Goal: Information Seeking & Learning: Learn about a topic

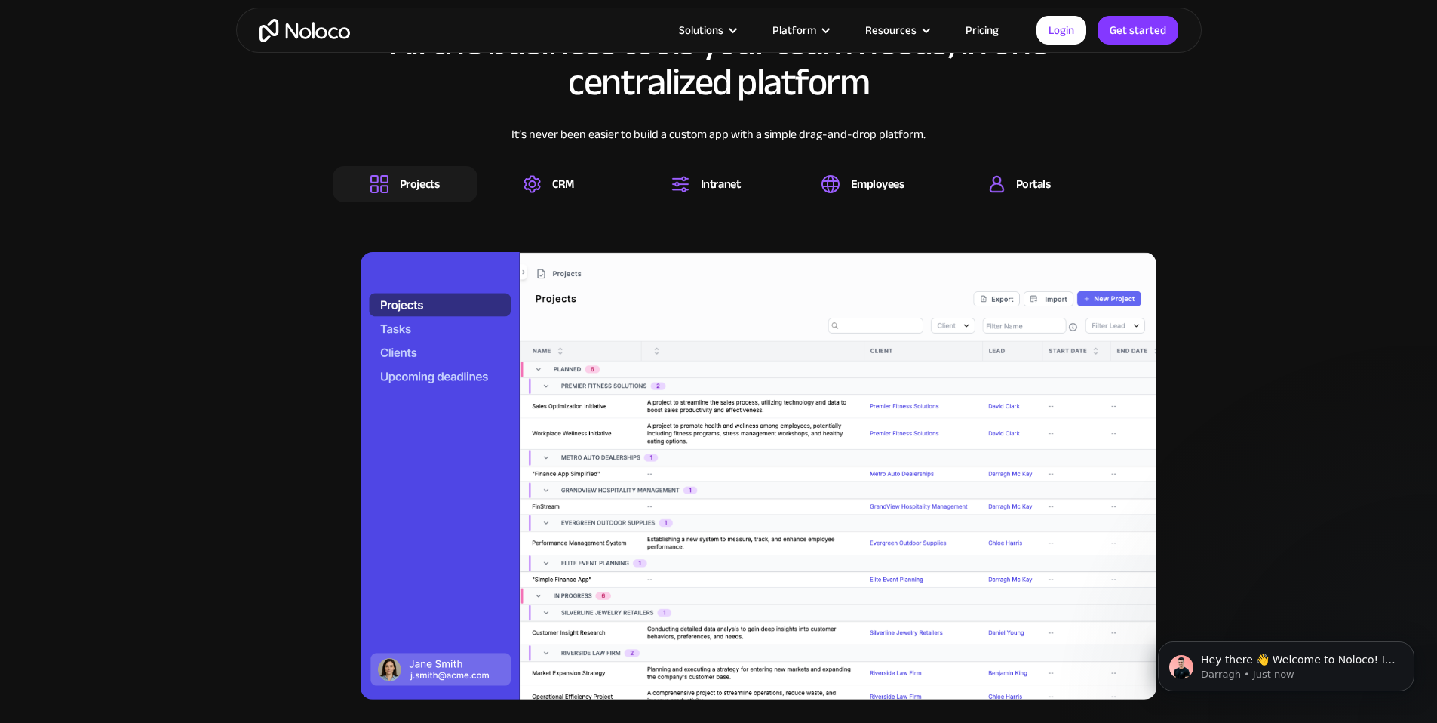
scroll to position [1497, 0]
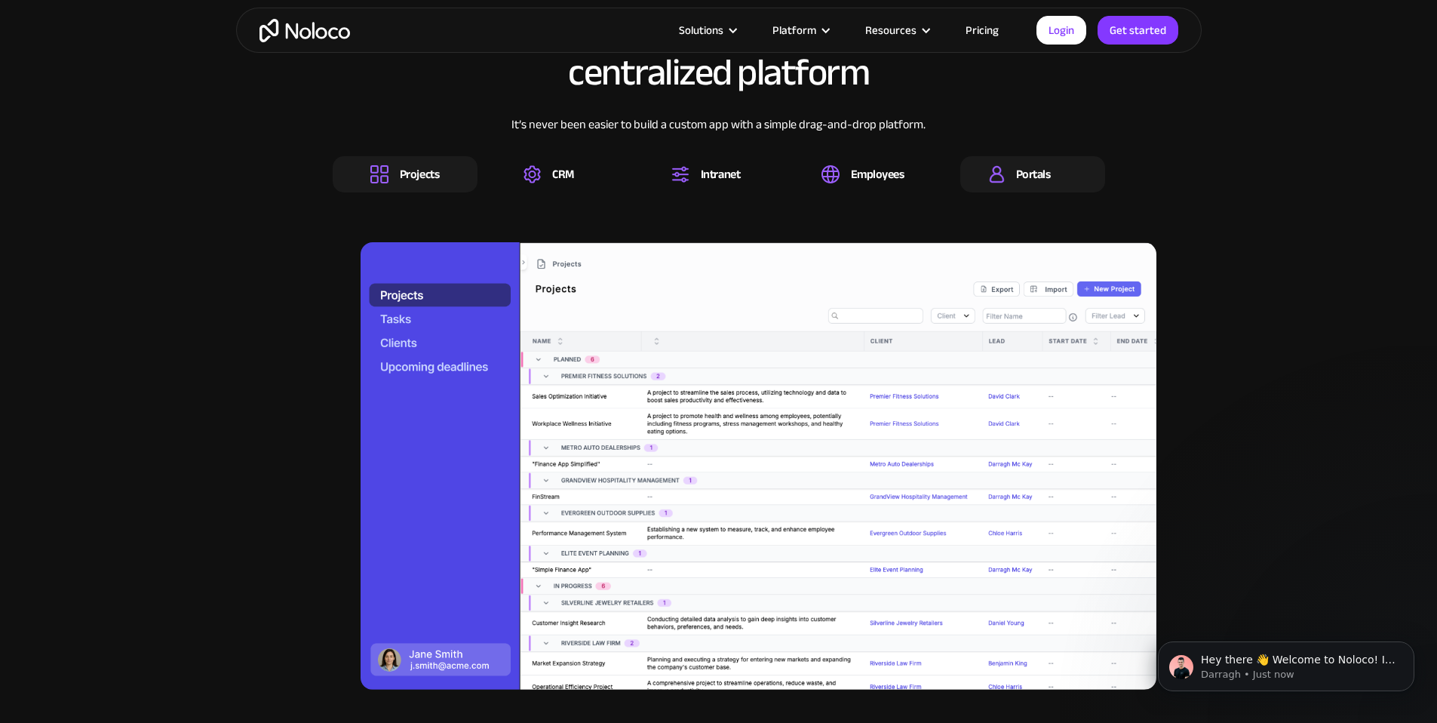
click at [992, 183] on img at bounding box center [997, 174] width 16 height 18
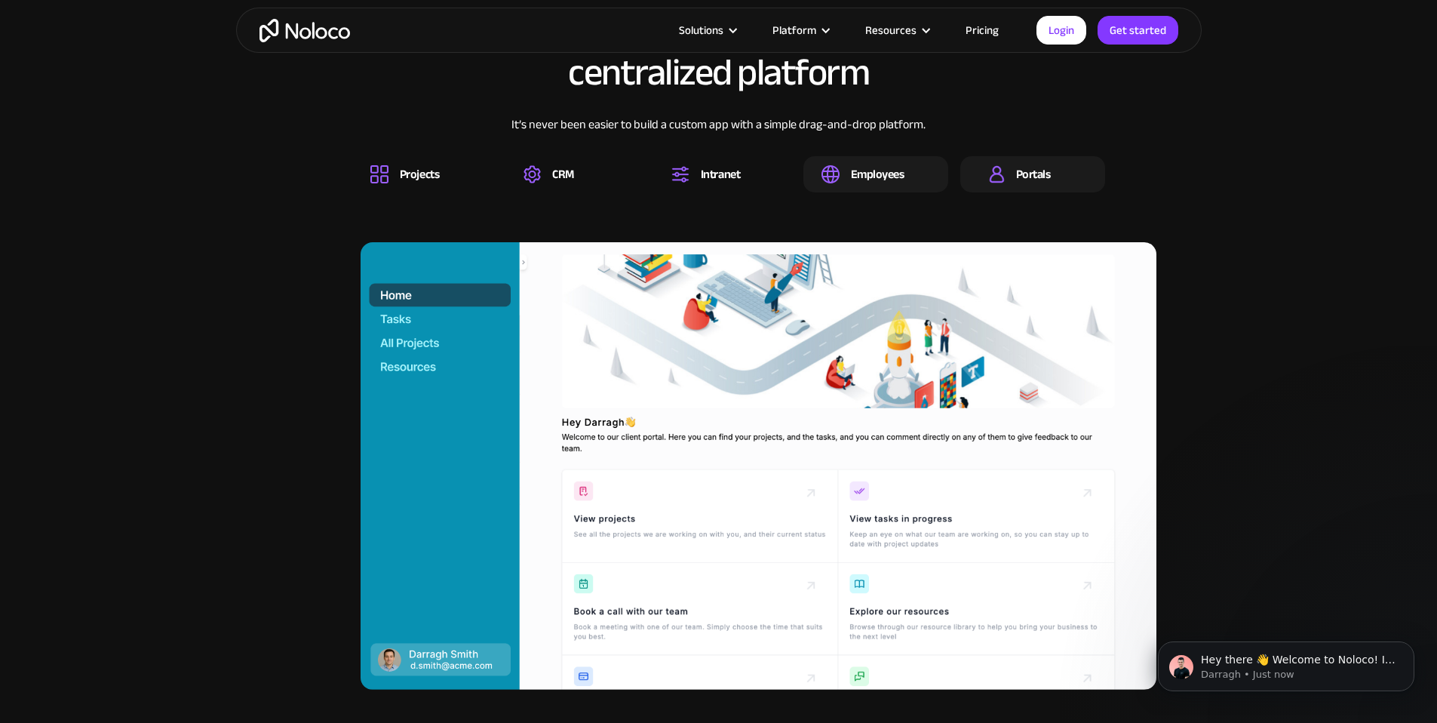
click at [899, 183] on div "Employees" at bounding box center [878, 174] width 54 height 17
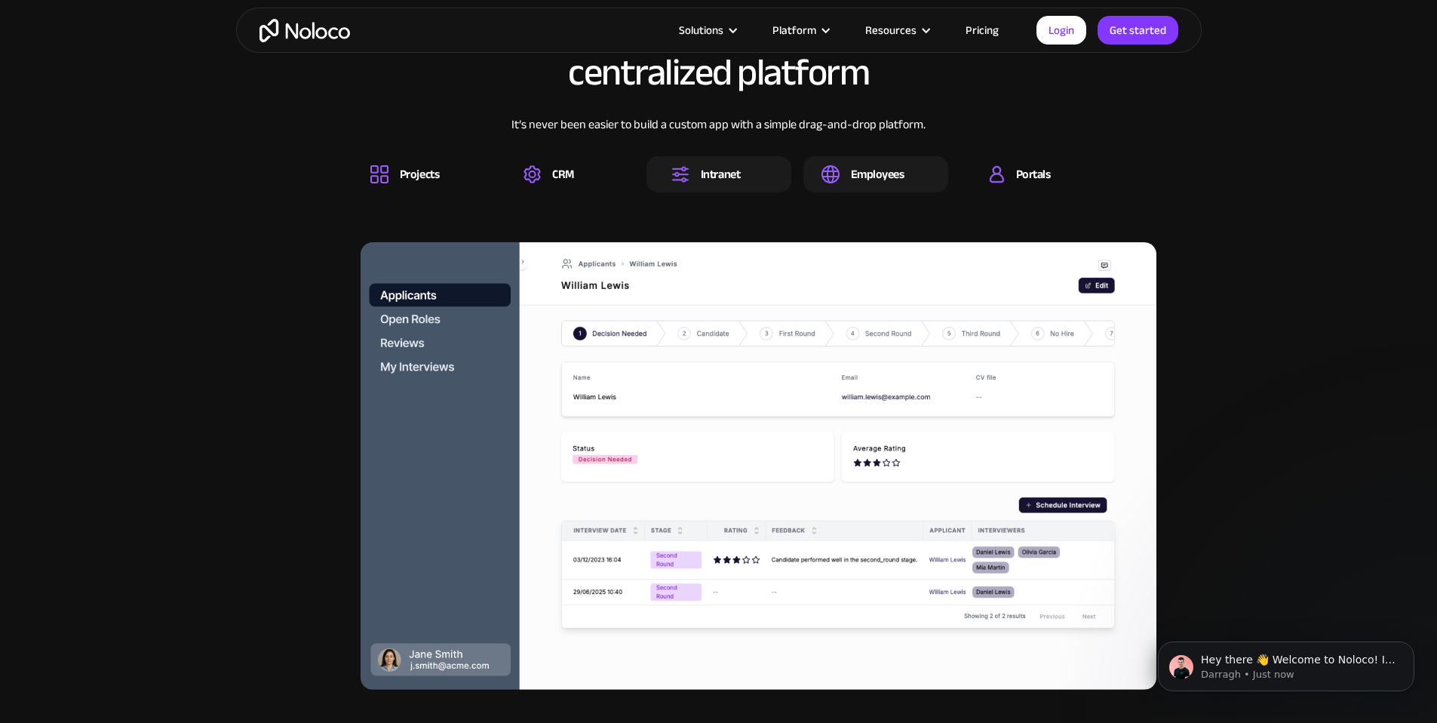
click at [703, 183] on div "Intranet" at bounding box center [720, 174] width 39 height 17
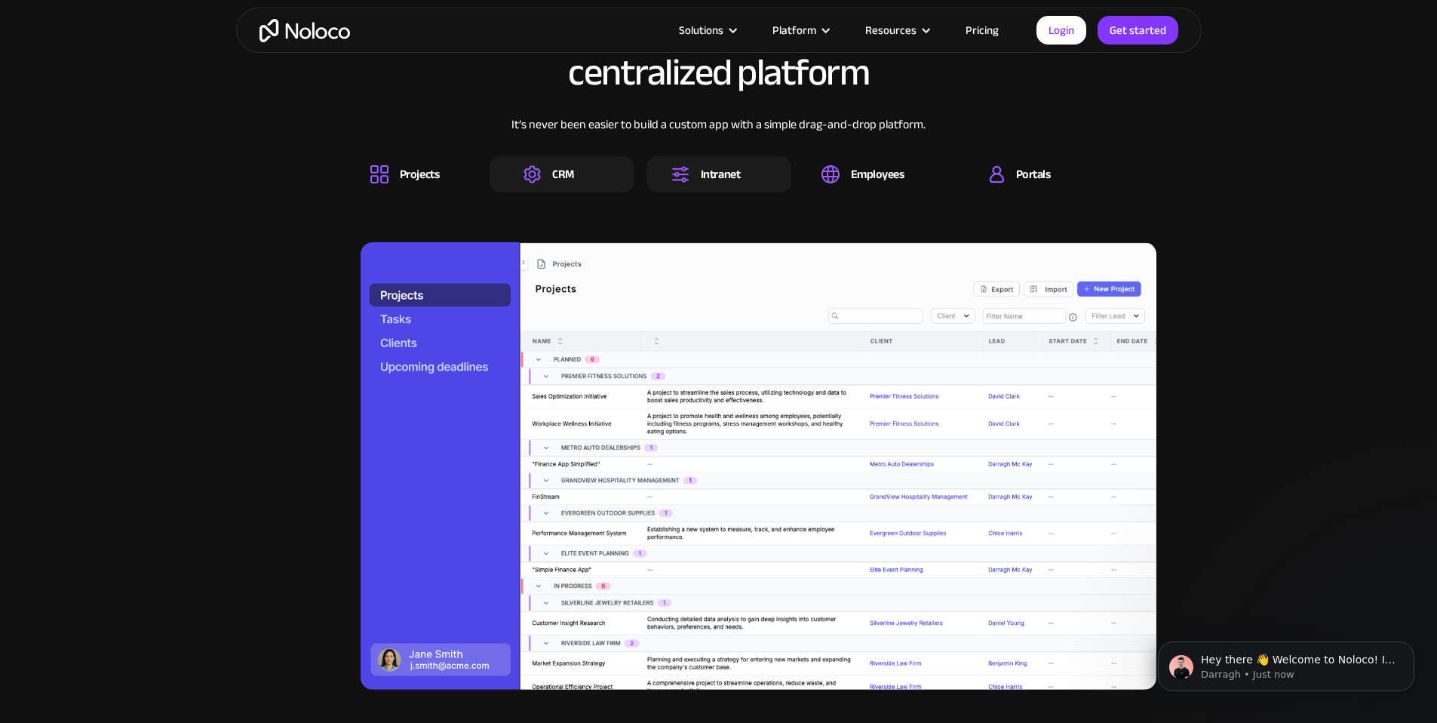
click at [551, 183] on div "CRM" at bounding box center [549, 174] width 50 height 18
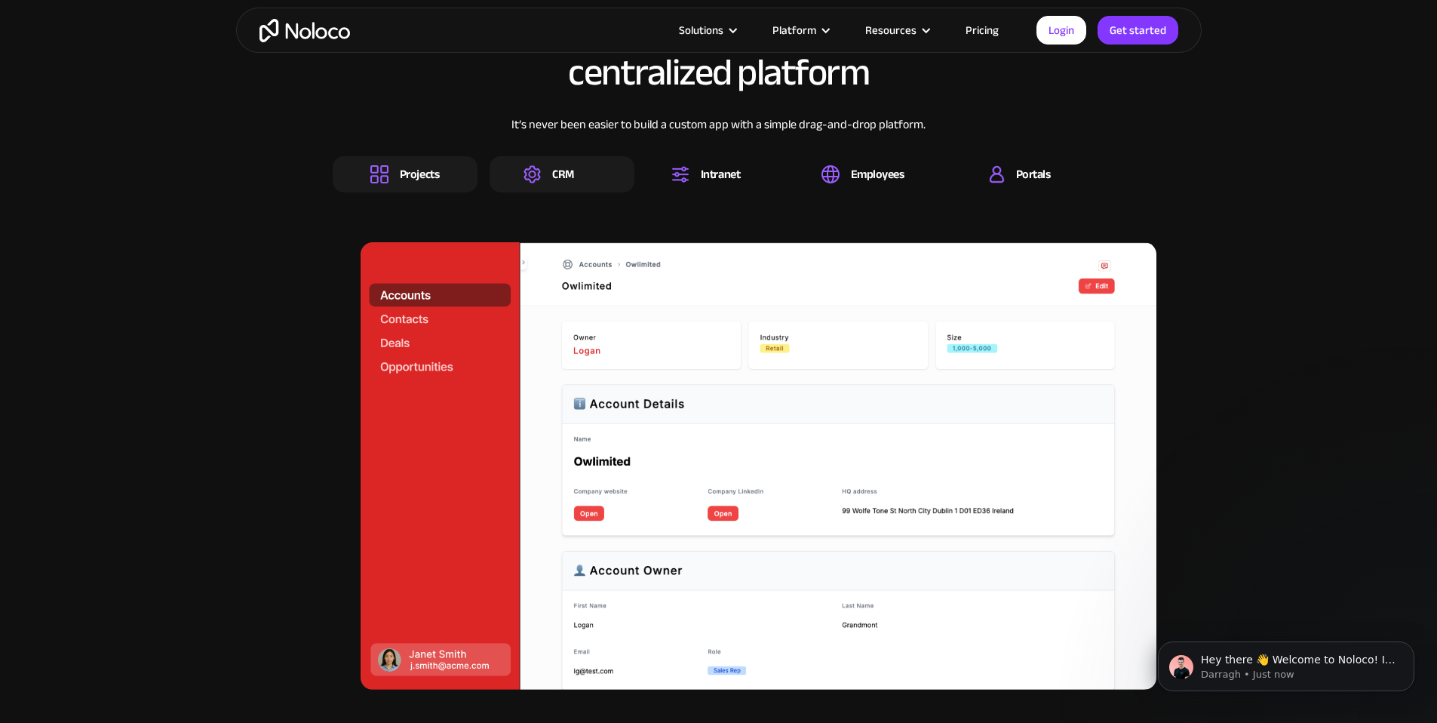
click at [377, 183] on img at bounding box center [379, 174] width 18 height 18
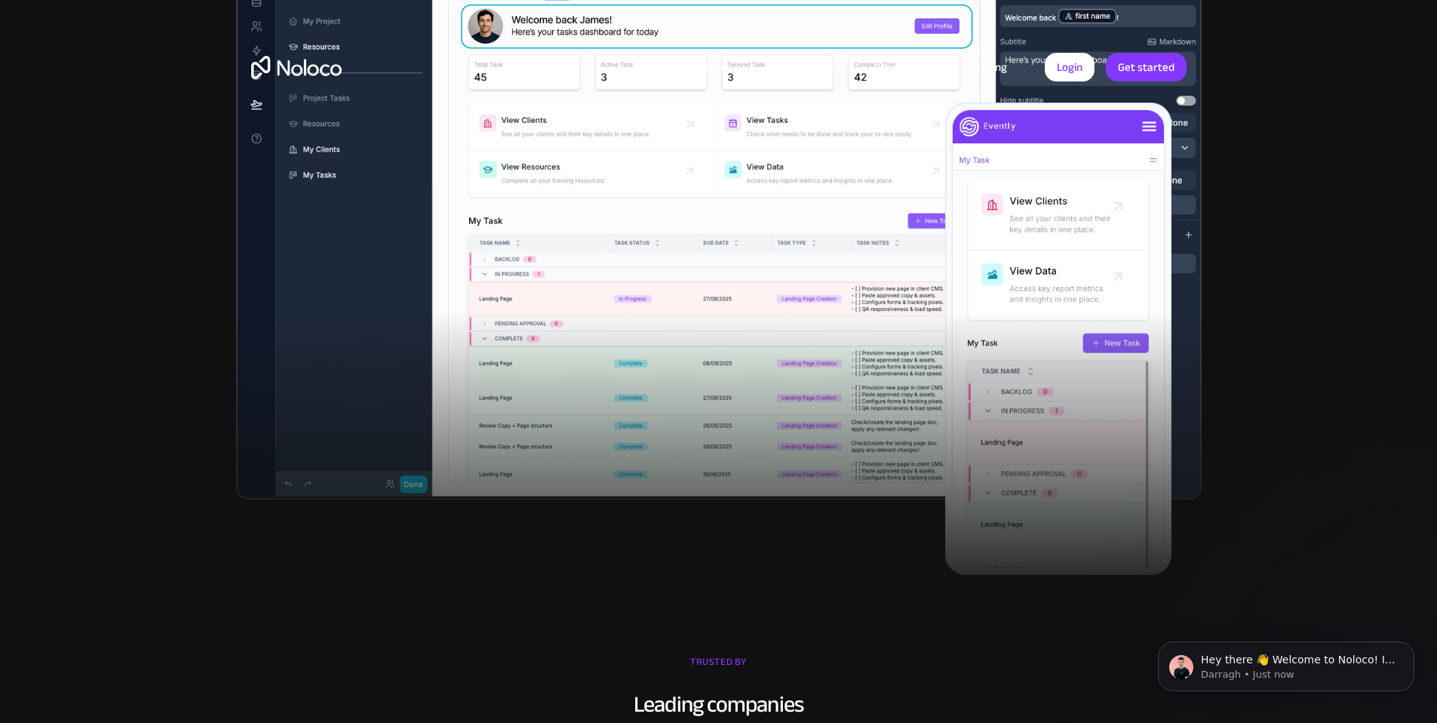
scroll to position [0, 0]
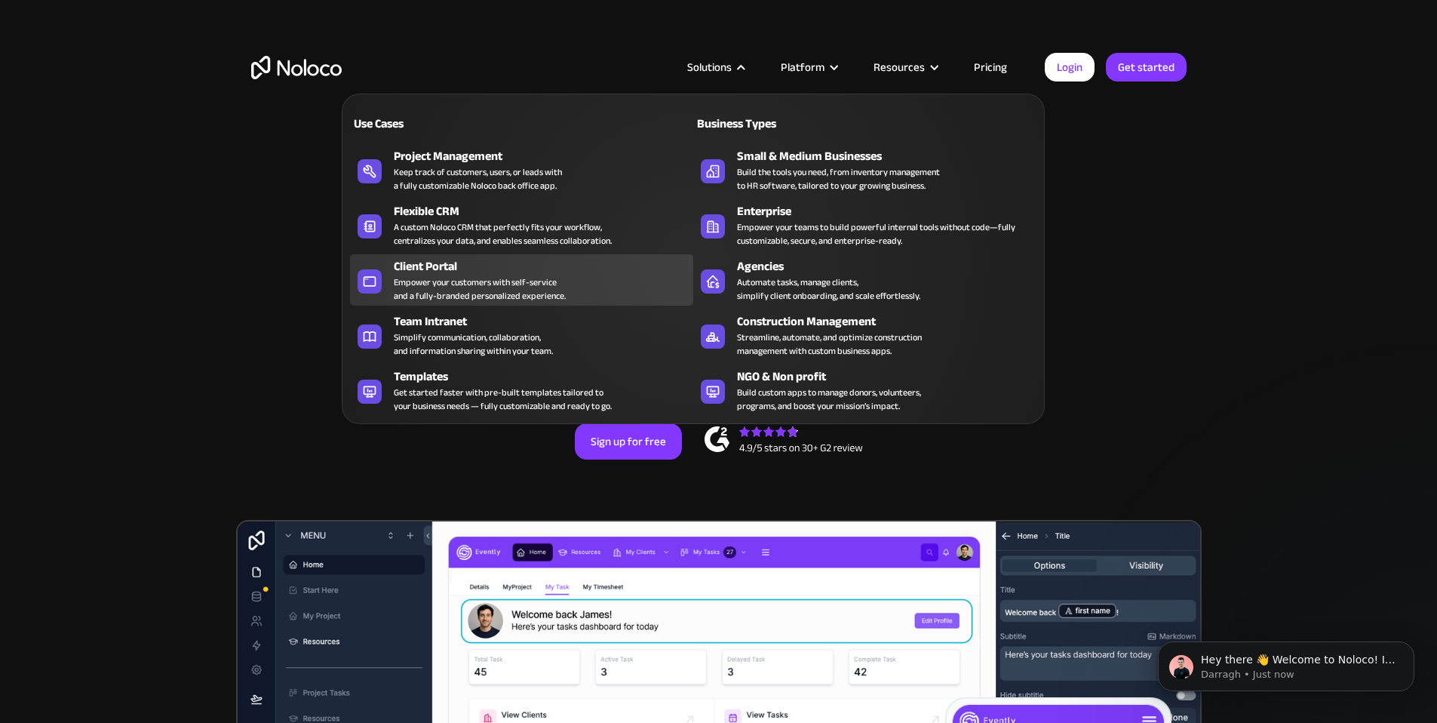
click at [514, 269] on div "Client Portal" at bounding box center [547, 266] width 306 height 18
